Goal: Task Accomplishment & Management: Use online tool/utility

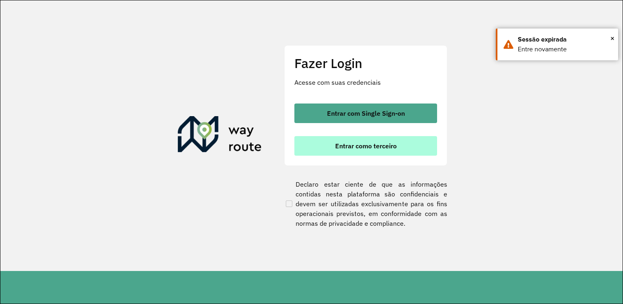
click at [378, 144] on span "Entrar como terceiro" at bounding box center [366, 146] width 62 height 7
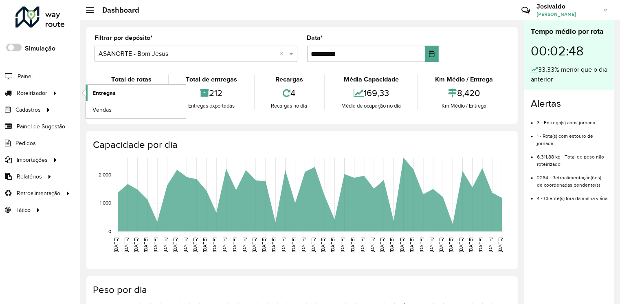
click at [107, 94] on span "Entregas" at bounding box center [104, 93] width 23 height 9
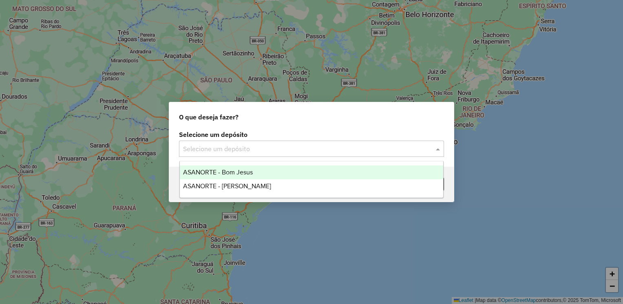
click at [439, 150] on span at bounding box center [439, 149] width 10 height 10
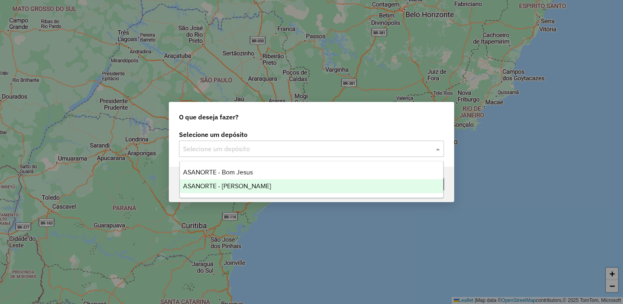
click at [245, 185] on span "ASANORTE - [PERSON_NAME]" at bounding box center [227, 186] width 88 height 7
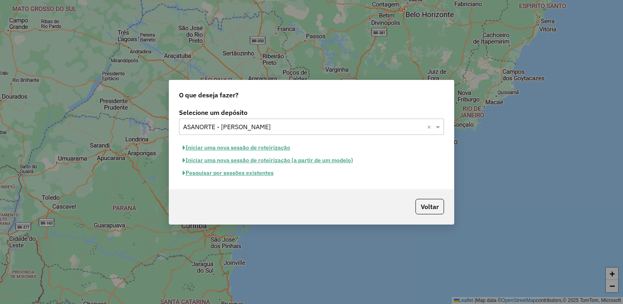
click at [240, 172] on button "Pesquisar por sessões existentes" at bounding box center [228, 173] width 98 height 13
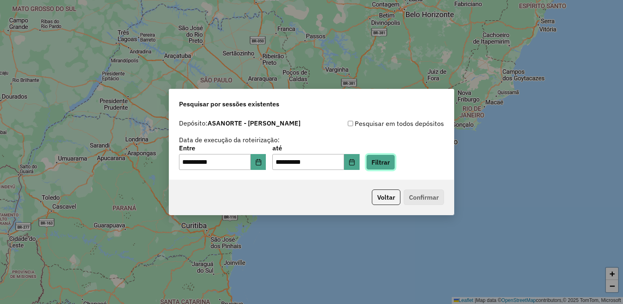
click at [389, 158] on button "Filtrar" at bounding box center [380, 161] width 29 height 15
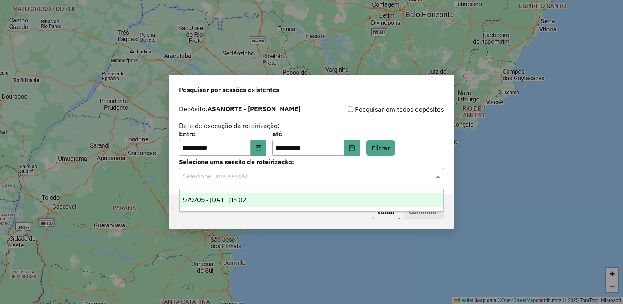
click at [426, 177] on div at bounding box center [311, 176] width 265 height 11
click at [236, 197] on span "979705 - 15/08/2025 18:02" at bounding box center [214, 199] width 63 height 7
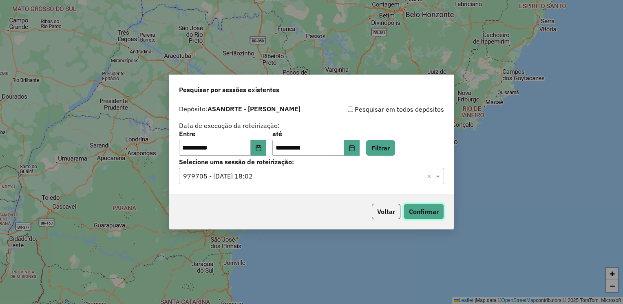
click at [431, 210] on button "Confirmar" at bounding box center [424, 211] width 40 height 15
